Goal: Check status: Check status

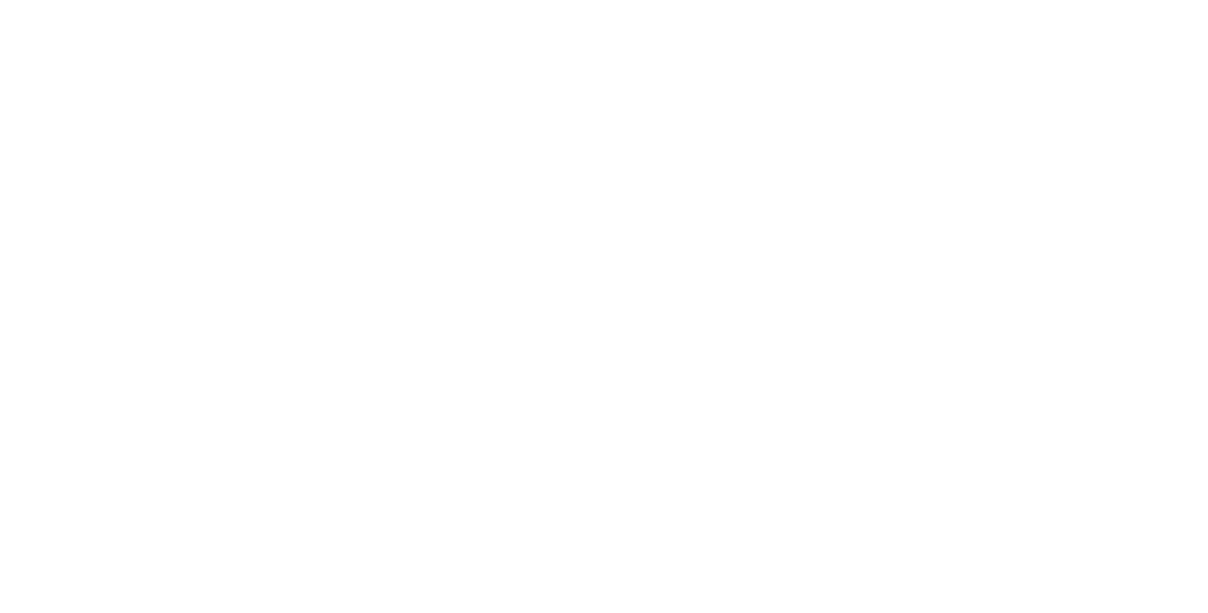
select select
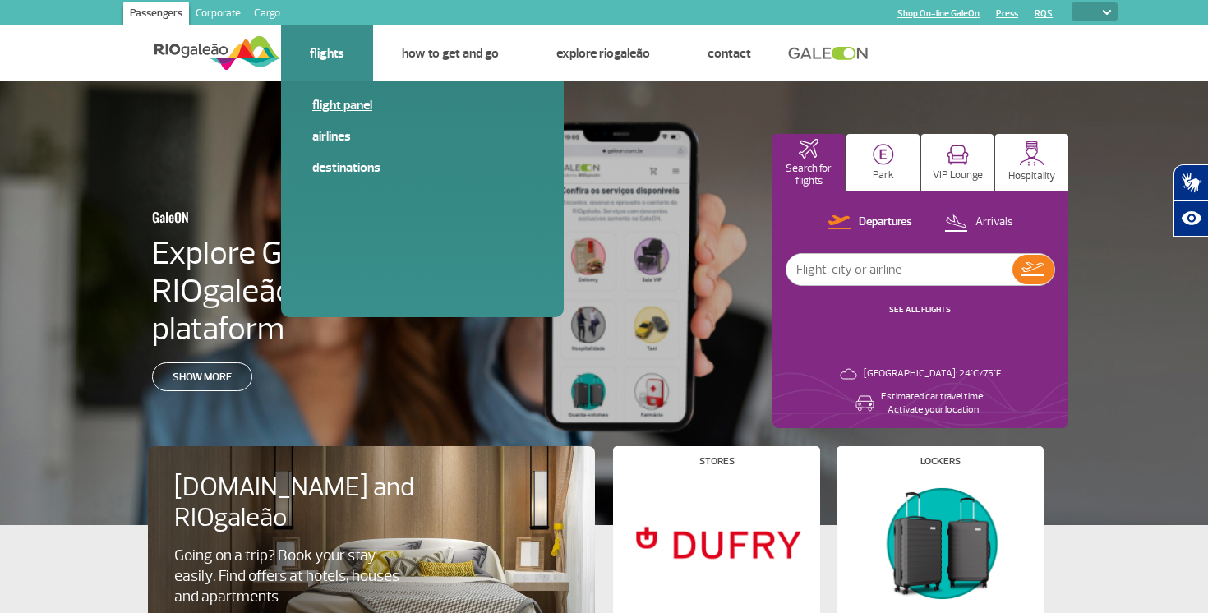
click at [335, 103] on link "Flight panel" at bounding box center [422, 105] width 220 height 18
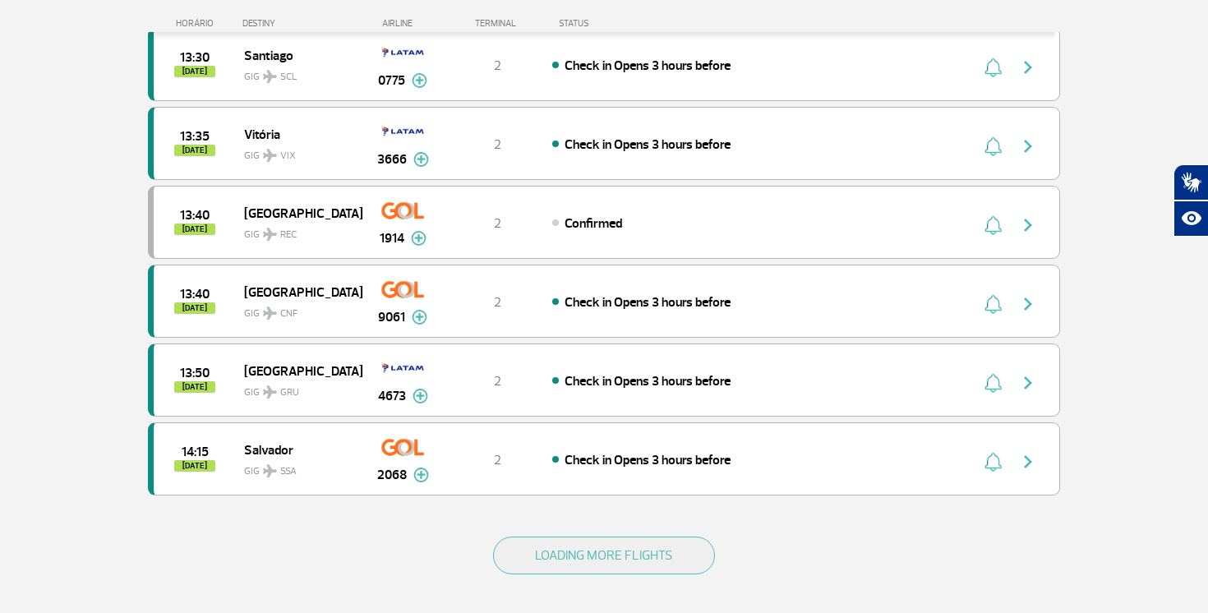
scroll to position [1369, 0]
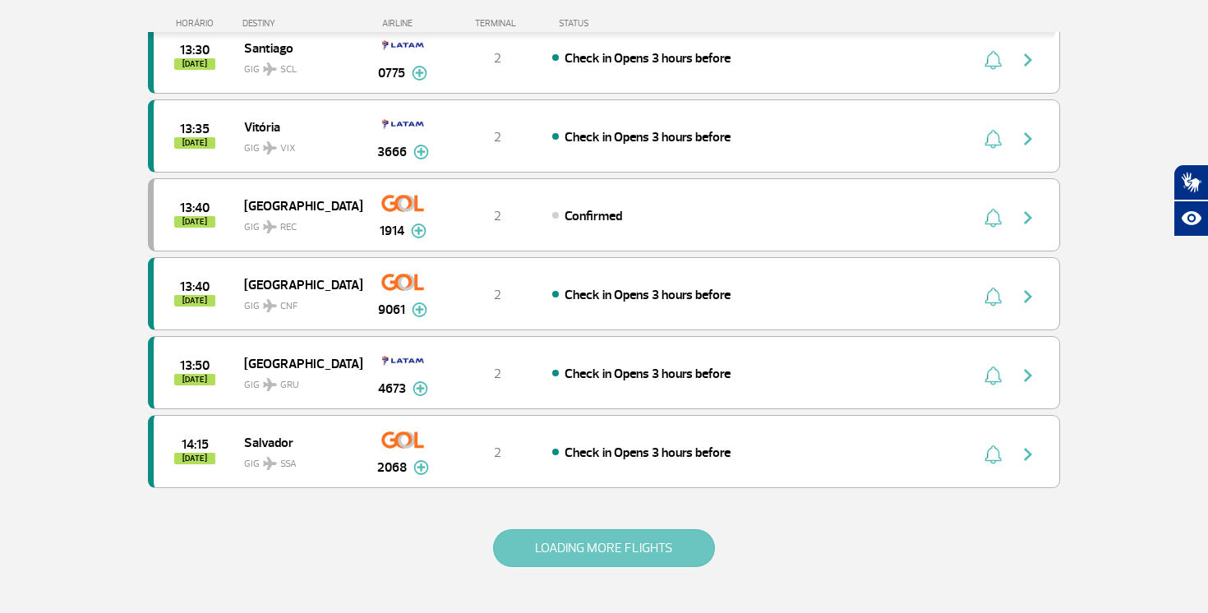
click at [610, 561] on button "LOADING MORE FLIGHTS" at bounding box center [604, 548] width 222 height 38
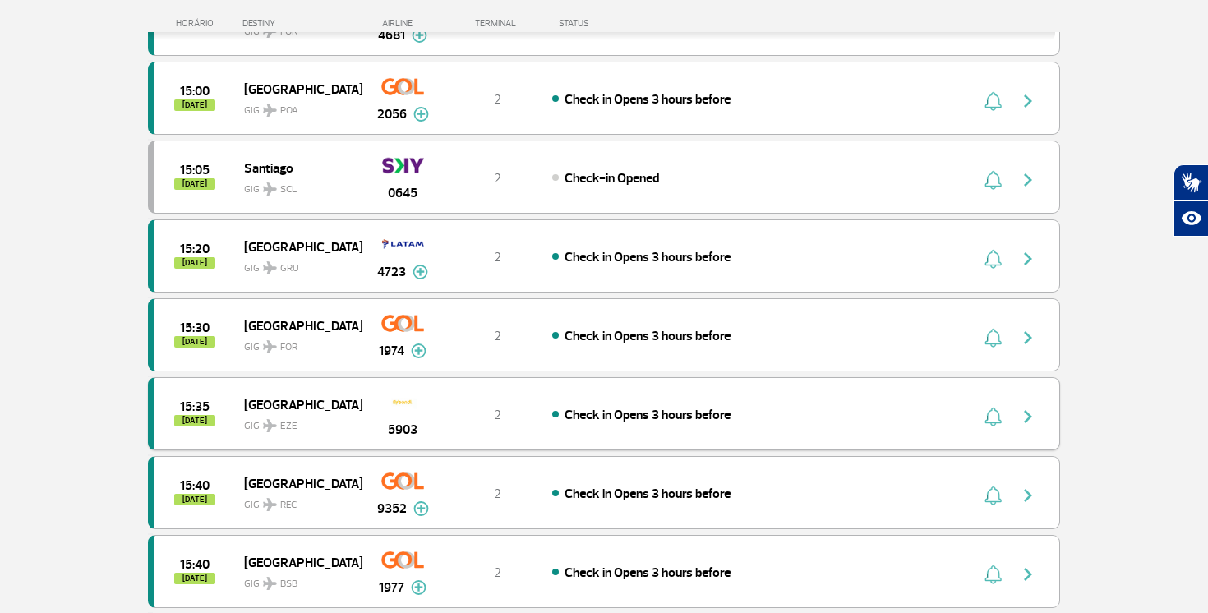
scroll to position [2025, 0]
click at [758, 173] on div "Check-in Opened" at bounding box center [733, 178] width 363 height 18
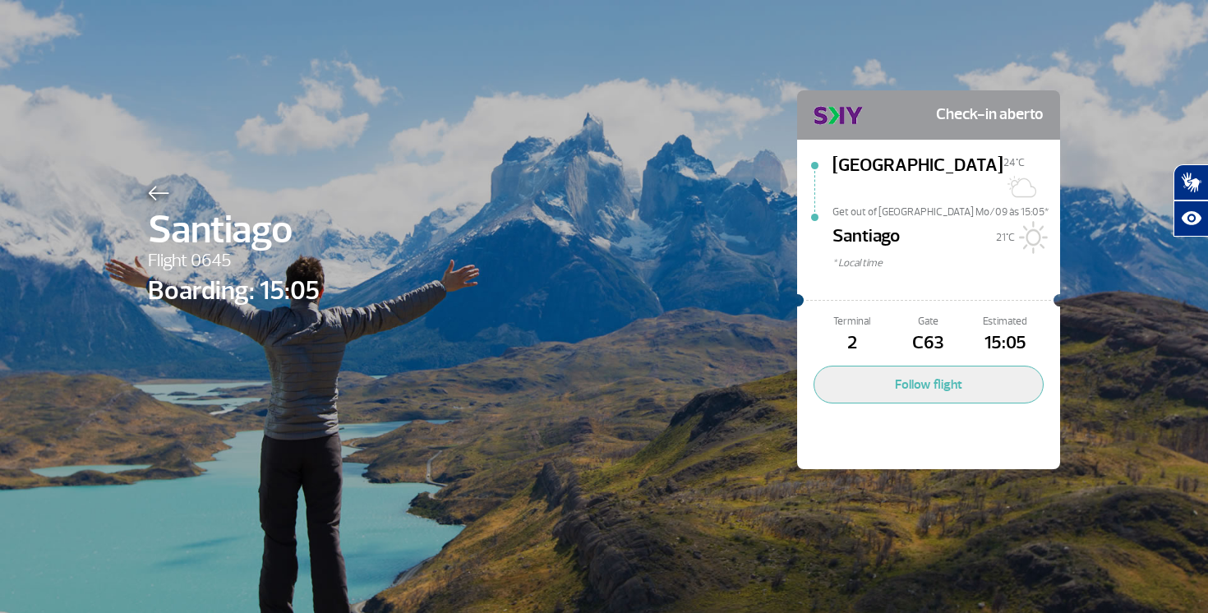
click at [155, 191] on img at bounding box center [158, 193] width 21 height 15
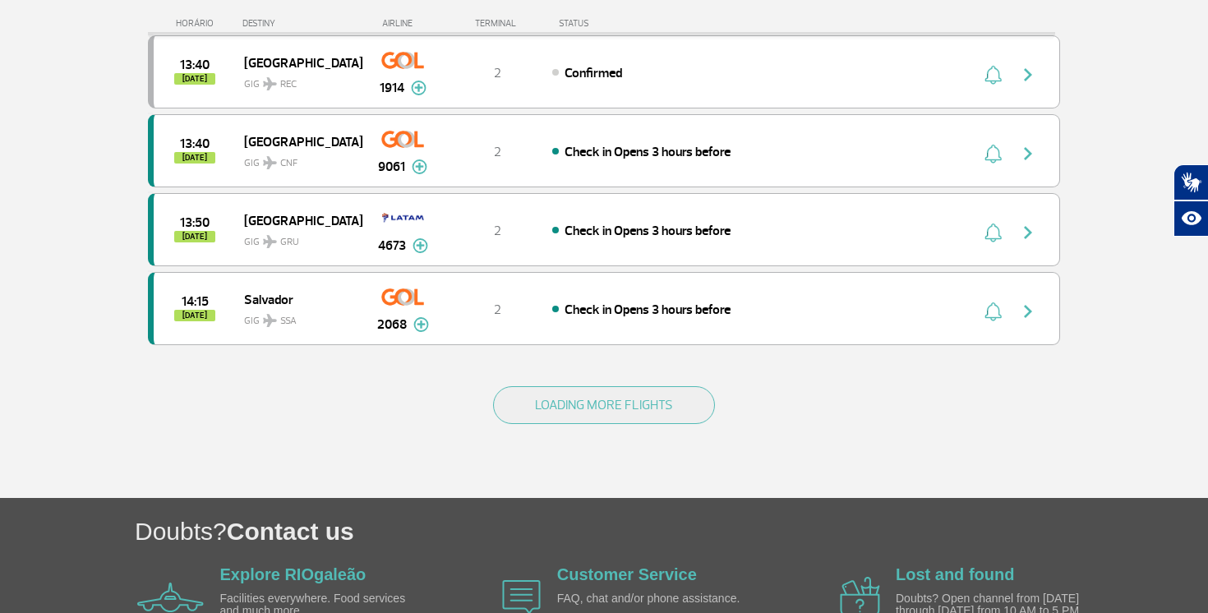
scroll to position [1513, 0]
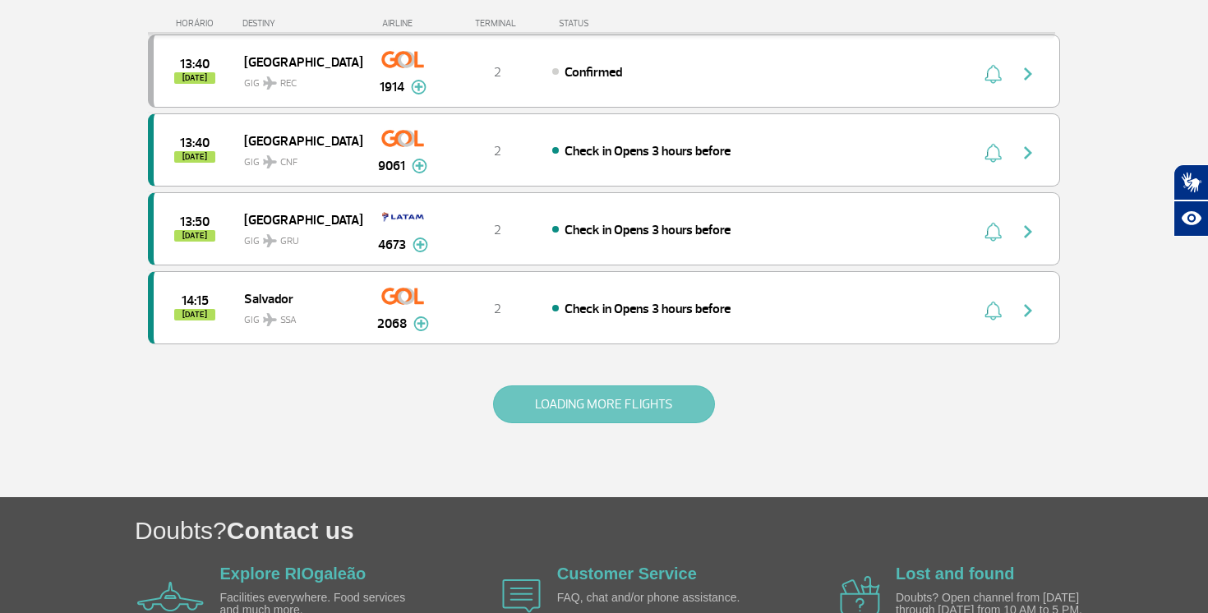
click at [584, 416] on button "LOADING MORE FLIGHTS" at bounding box center [604, 405] width 222 height 38
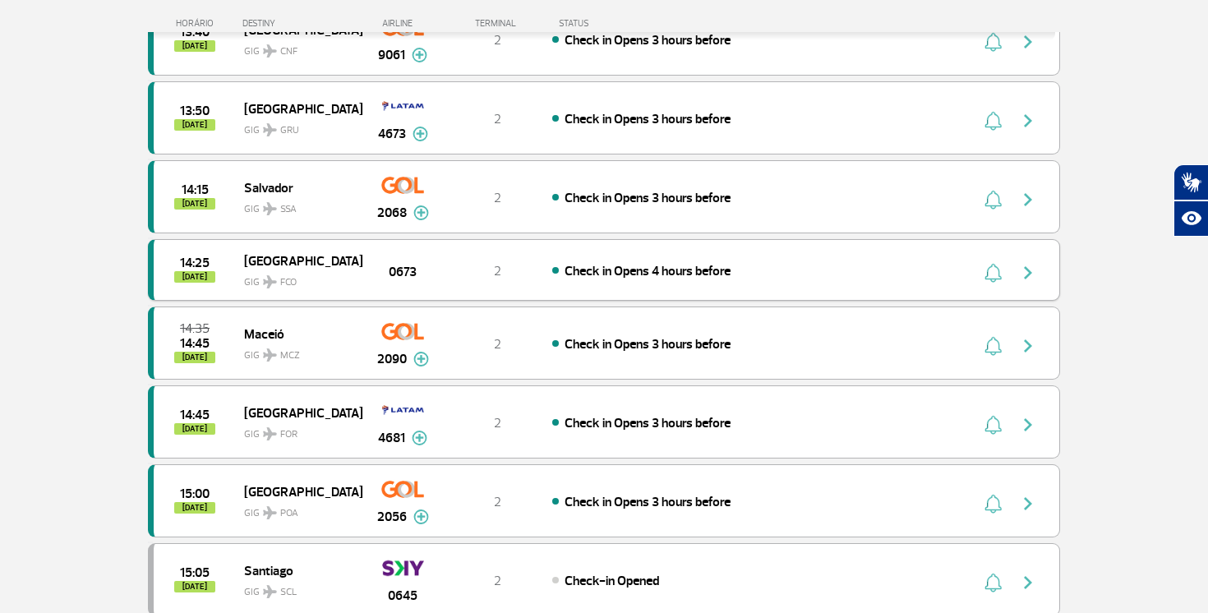
scroll to position [1471, 0]
